Goal: Information Seeking & Learning: Learn about a topic

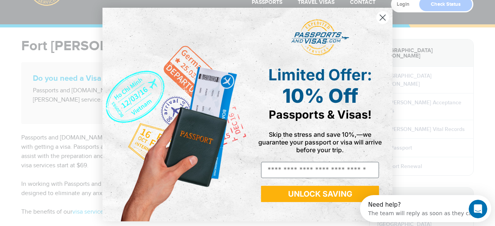
click at [378, 15] on circle "Close dialog" at bounding box center [383, 17] width 13 height 13
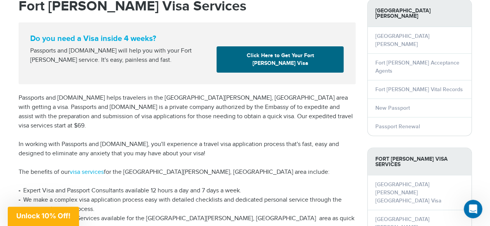
scroll to position [77, 0]
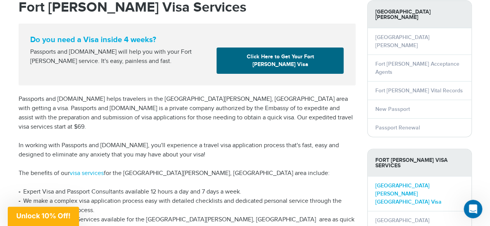
click at [401, 183] on link "Fort Myers Brazil Visa" at bounding box center [408, 194] width 66 height 23
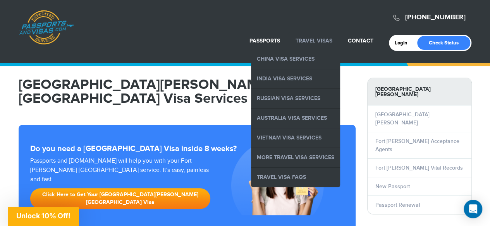
click at [320, 38] on link "Travel Visas" at bounding box center [313, 41] width 37 height 7
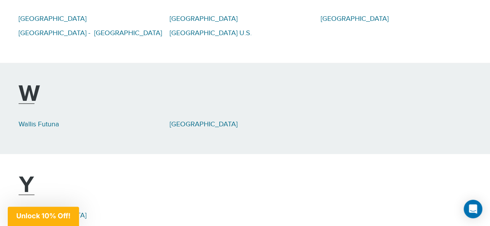
scroll to position [4238, 0]
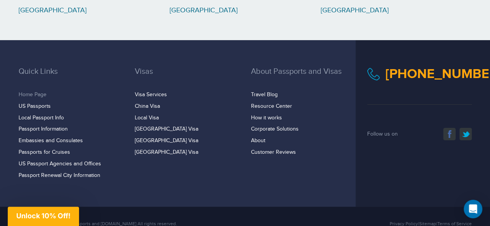
click at [30, 92] on link "Home Page" at bounding box center [33, 95] width 28 height 6
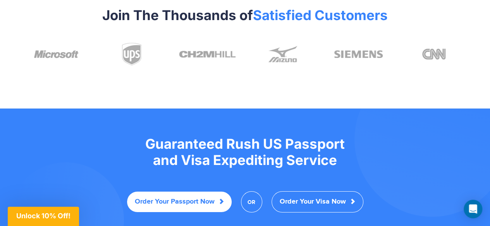
scroll to position [1618, 0]
